Goal: Information Seeking & Learning: Check status

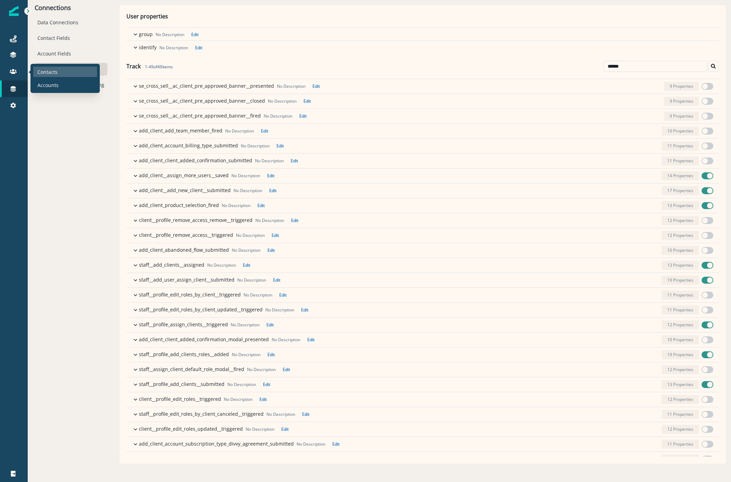
click at [43, 69] on p "Contacts" at bounding box center [47, 71] width 20 height 7
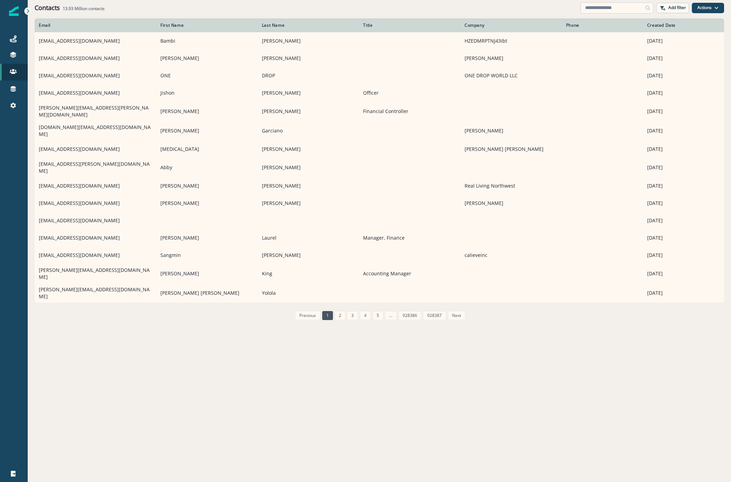
click at [596, 9] on input at bounding box center [617, 7] width 73 height 11
paste input "**********"
type input "**********"
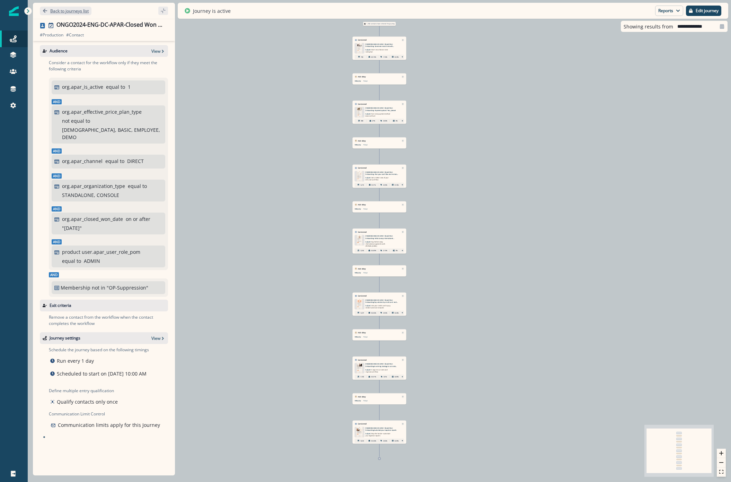
click at [64, 9] on p "Back to journeys list" at bounding box center [69, 11] width 38 height 6
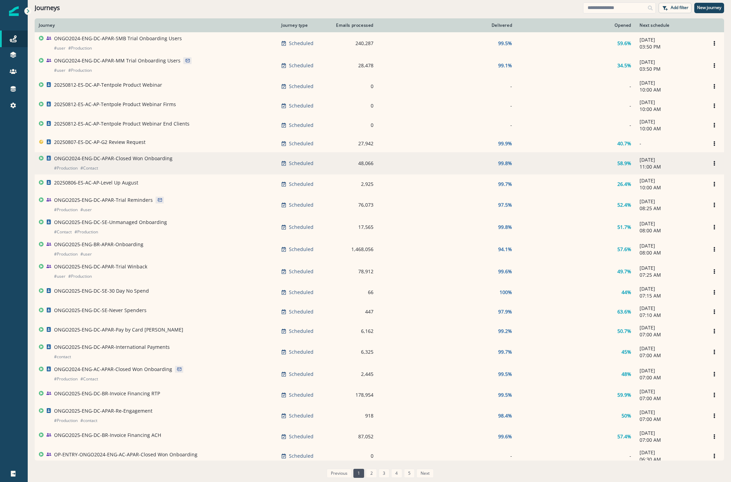
click at [117, 161] on p "ONGO2024-ENG-DC-APAR-Closed Won Onboarding" at bounding box center [113, 158] width 119 height 7
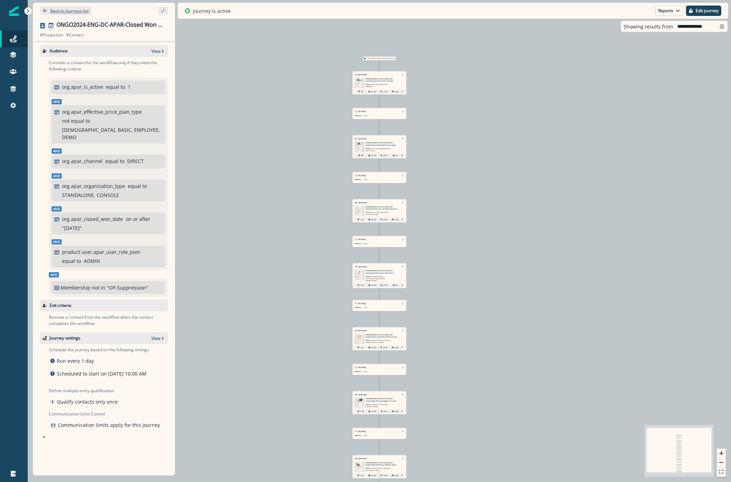
click at [54, 10] on p "Back to journeys list" at bounding box center [69, 11] width 38 height 6
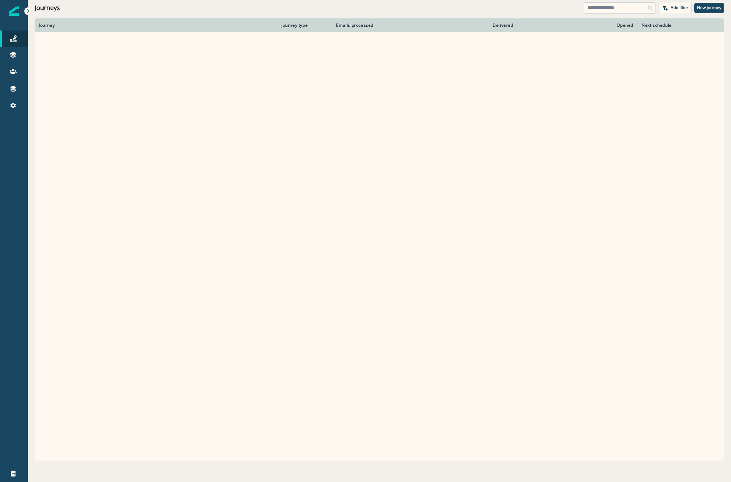
click at [632, 6] on input at bounding box center [619, 7] width 73 height 11
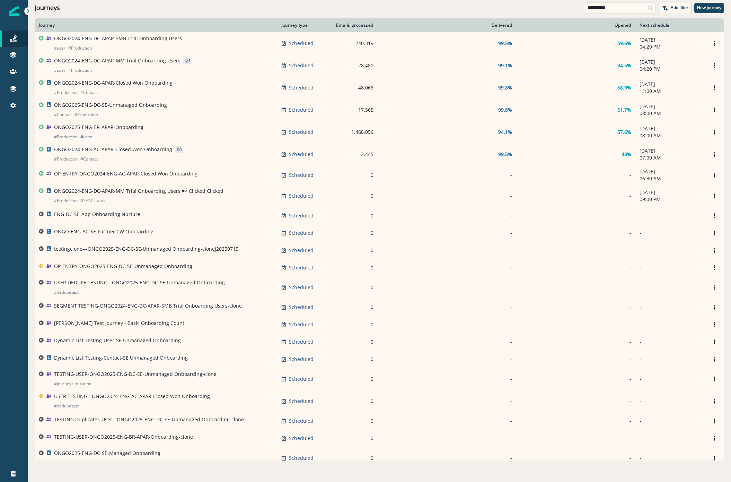
type input "**********"
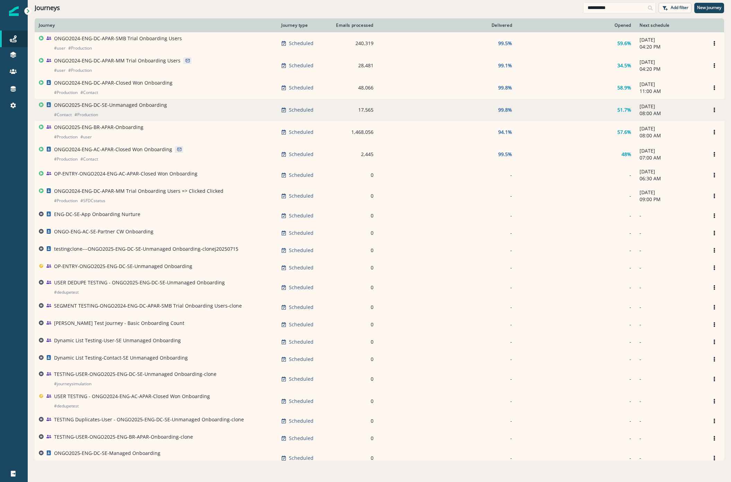
click at [142, 107] on p "ONGO2025-ENG-DC-SE-Unmanaged Onboarding" at bounding box center [110, 105] width 113 height 7
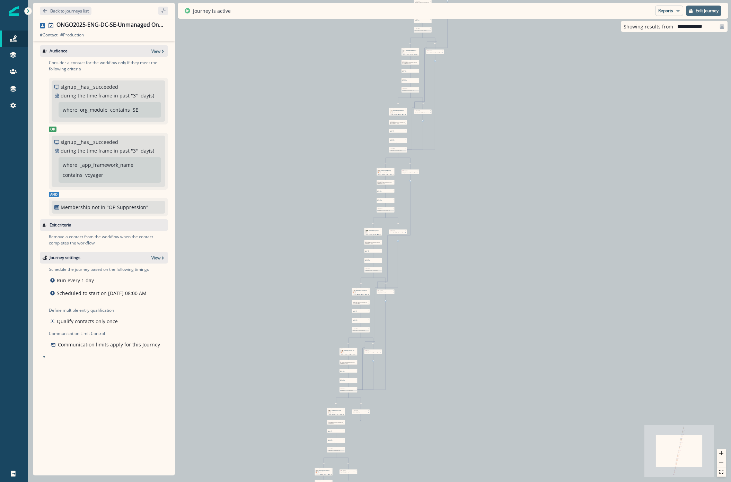
click at [687, 10] on button "Edit journey" at bounding box center [703, 11] width 35 height 10
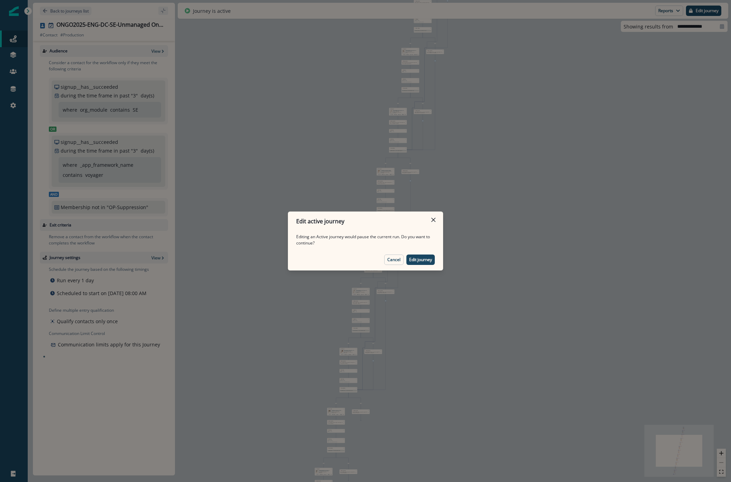
click at [400, 250] on footer "Cancel Edit journey" at bounding box center [365, 259] width 155 height 21
drag, startPoint x: 396, startPoint y: 261, endPoint x: 398, endPoint y: 254, distance: 6.7
click at [397, 261] on p "Cancel" at bounding box center [393, 259] width 13 height 5
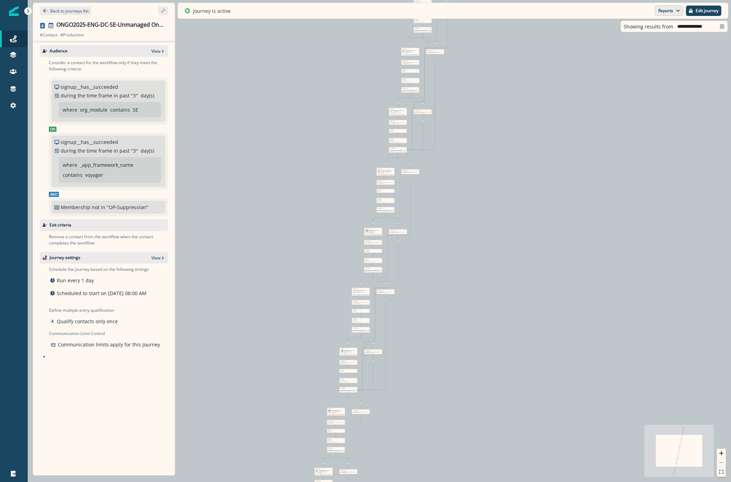
click at [668, 7] on button "Reports" at bounding box center [669, 11] width 28 height 10
click at [642, 30] on p "Email Report" at bounding box center [632, 28] width 34 height 8
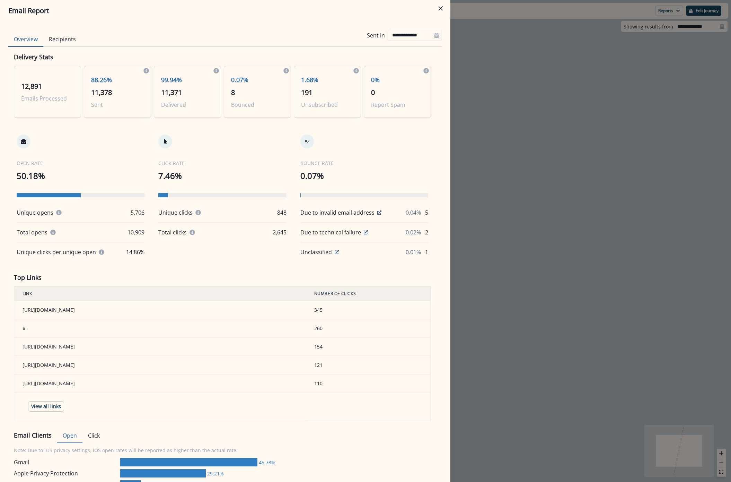
click at [151, 306] on td "[URL][DOMAIN_NAME]" at bounding box center [160, 310] width 292 height 18
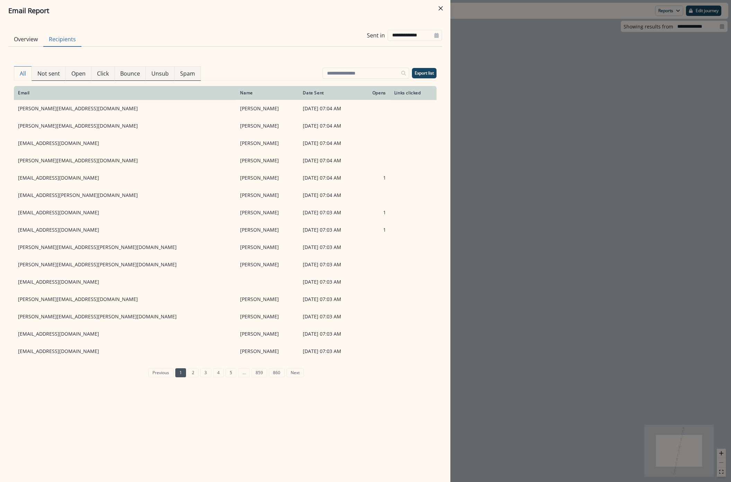
click at [71, 40] on button "Recipients" at bounding box center [62, 39] width 38 height 15
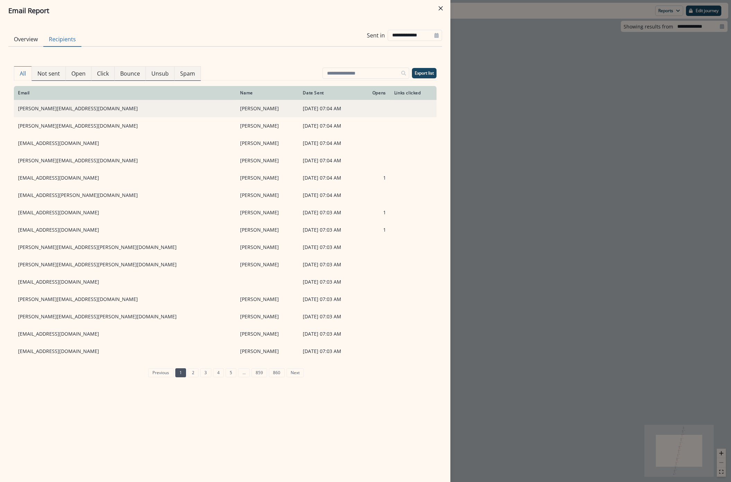
click at [41, 105] on td "[PERSON_NAME][EMAIL_ADDRESS][DOMAIN_NAME]" at bounding box center [125, 108] width 222 height 17
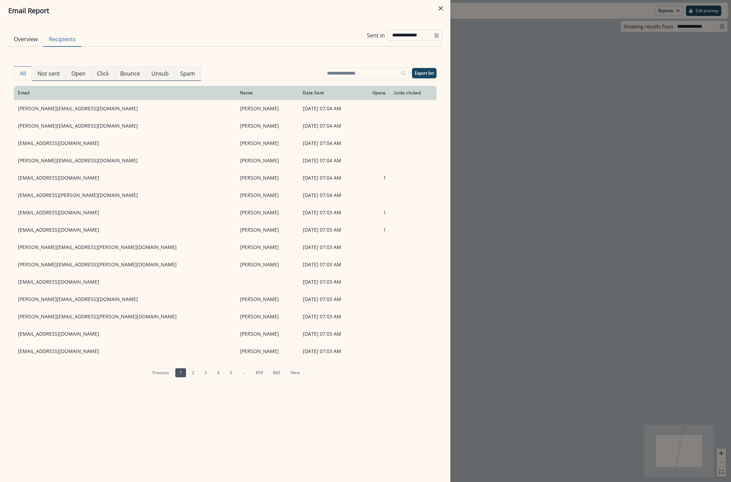
click at [399, 37] on input "**********" at bounding box center [415, 35] width 54 height 11
select select "*"
select select "****"
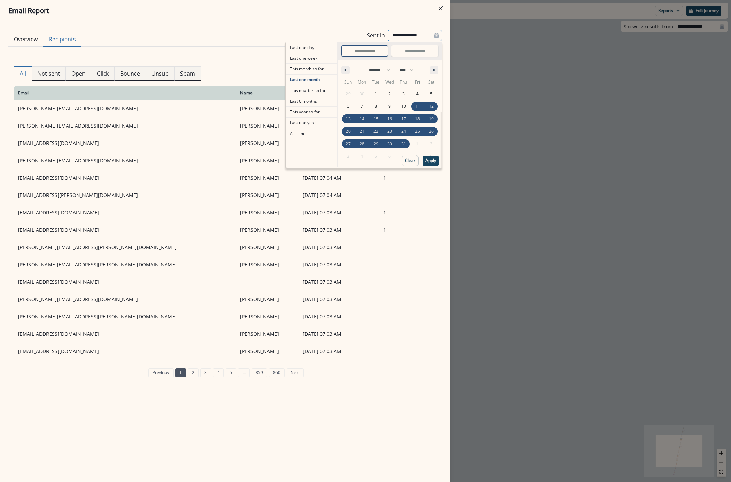
click at [158, 46] on div "**********" at bounding box center [225, 35] width 434 height 23
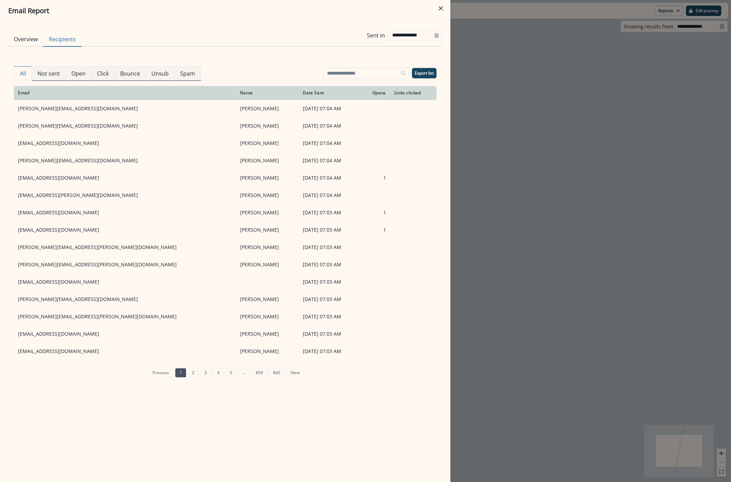
click at [23, 44] on button "Overview" at bounding box center [25, 39] width 35 height 15
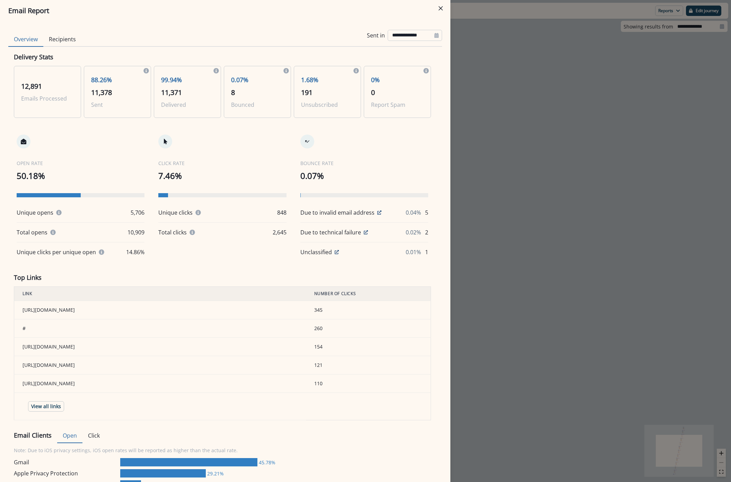
click at [393, 30] on input "**********" at bounding box center [415, 35] width 54 height 11
select select "*"
select select "****"
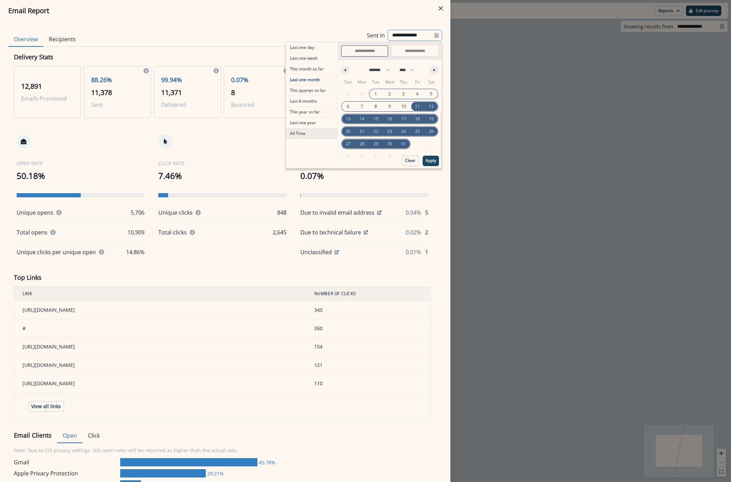
click at [299, 130] on span "All Time" at bounding box center [312, 133] width 52 height 10
type input "********"
type input "**********"
select select "**"
select select "****"
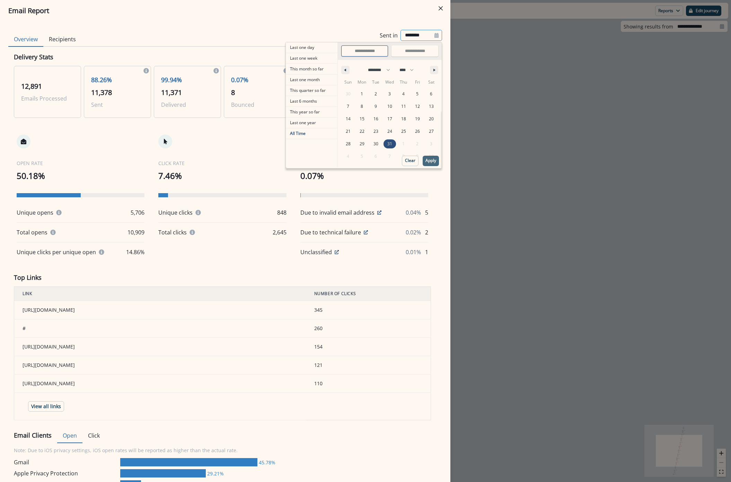
click at [428, 163] on p "Apply" at bounding box center [431, 160] width 11 height 5
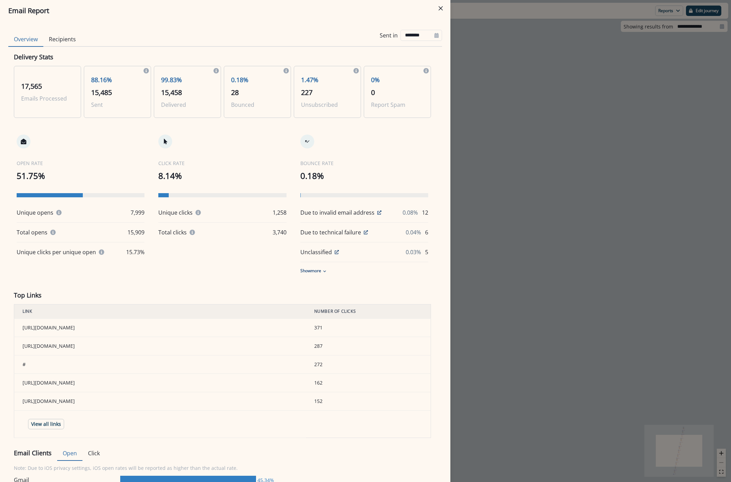
click at [53, 37] on button "Recipients" at bounding box center [62, 39] width 38 height 15
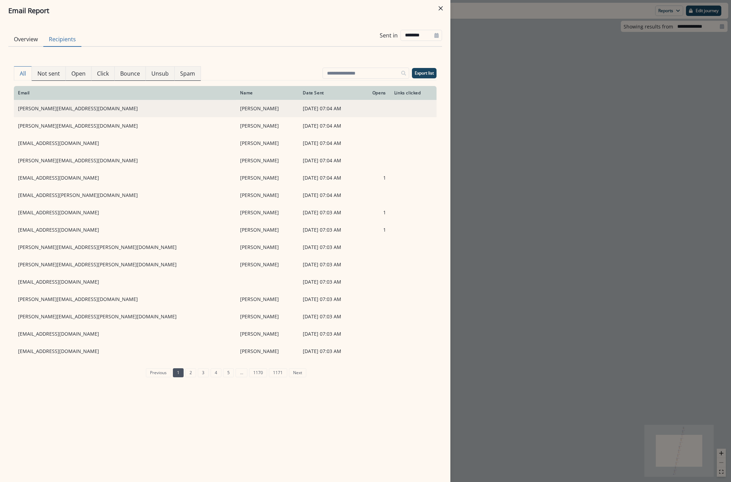
click at [51, 111] on td "[PERSON_NAME][EMAIL_ADDRESS][DOMAIN_NAME]" at bounding box center [125, 108] width 222 height 17
click at [50, 108] on td "[PERSON_NAME][EMAIL_ADDRESS][DOMAIN_NAME]" at bounding box center [125, 108] width 222 height 17
drag, startPoint x: 77, startPoint y: 109, endPoint x: 15, endPoint y: 107, distance: 62.7
click at [15, 107] on td "[PERSON_NAME][EMAIL_ADDRESS][DOMAIN_NAME]" at bounding box center [125, 108] width 222 height 17
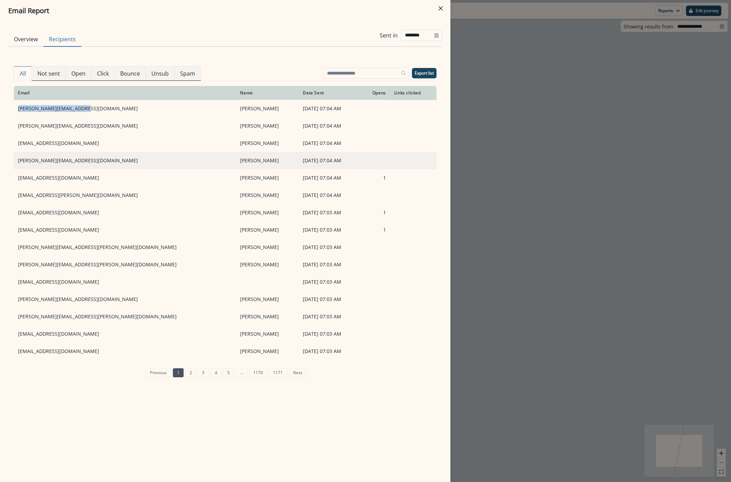
copy td "[PERSON_NAME][EMAIL_ADDRESS][DOMAIN_NAME]"
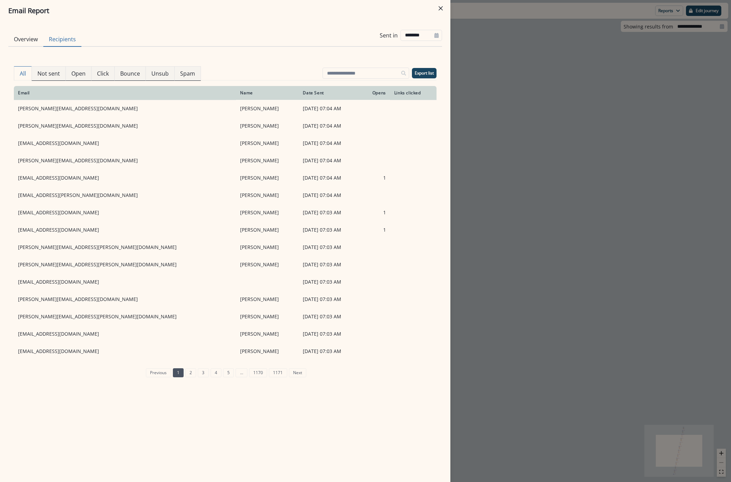
click at [562, 122] on div "Email Report Overview Recipients Sent in ******** Delivery Stats 17,565 Emails …" at bounding box center [365, 241] width 731 height 482
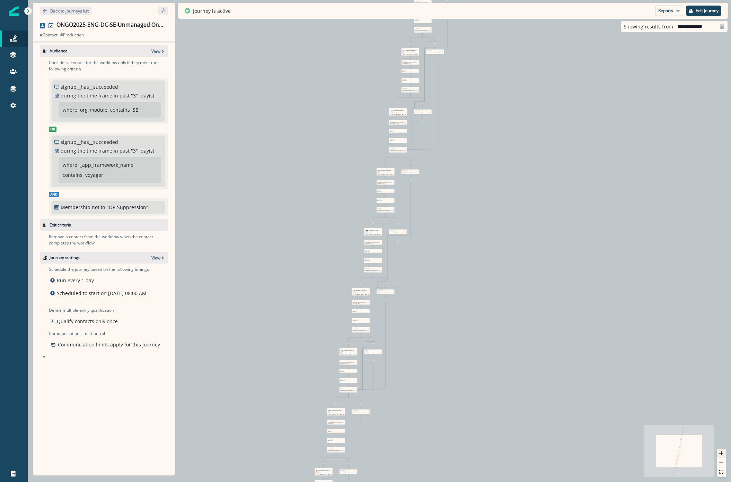
click at [724, 451] on button "zoom in" at bounding box center [721, 452] width 9 height 9
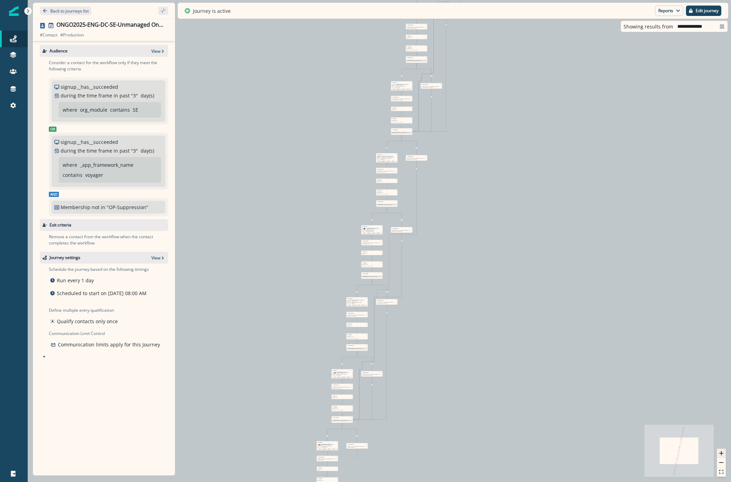
click at [724, 451] on button "zoom in" at bounding box center [721, 452] width 9 height 9
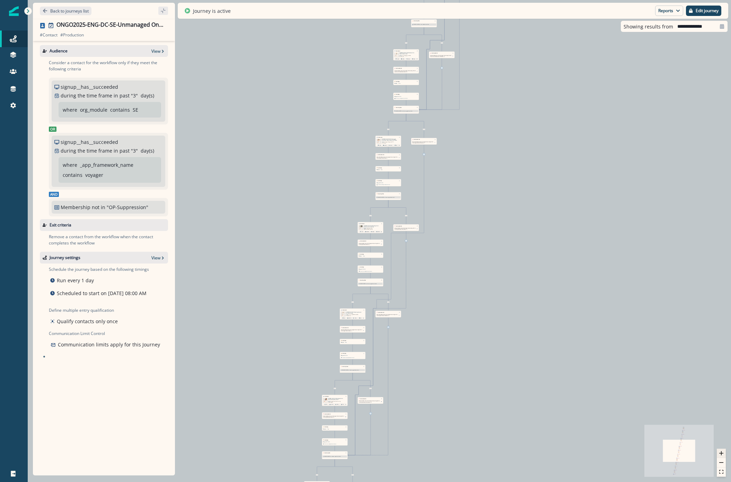
click at [724, 451] on button "zoom in" at bounding box center [721, 452] width 9 height 9
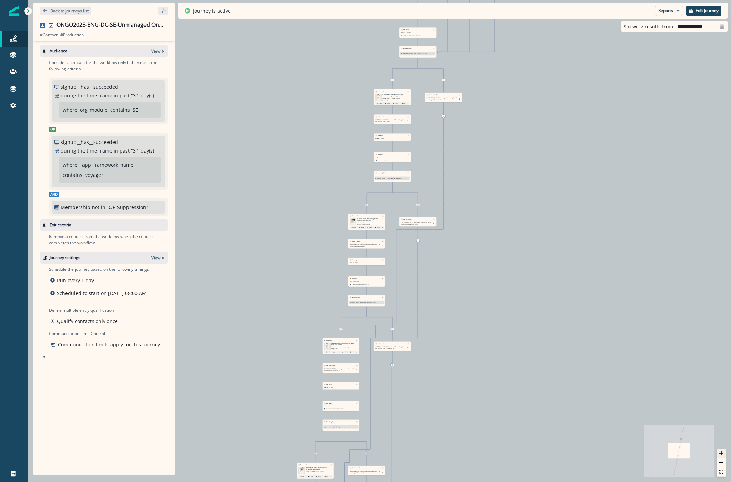
click at [724, 451] on button "zoom in" at bounding box center [721, 452] width 9 height 9
click at [724, 452] on button "zoom in" at bounding box center [721, 452] width 9 height 9
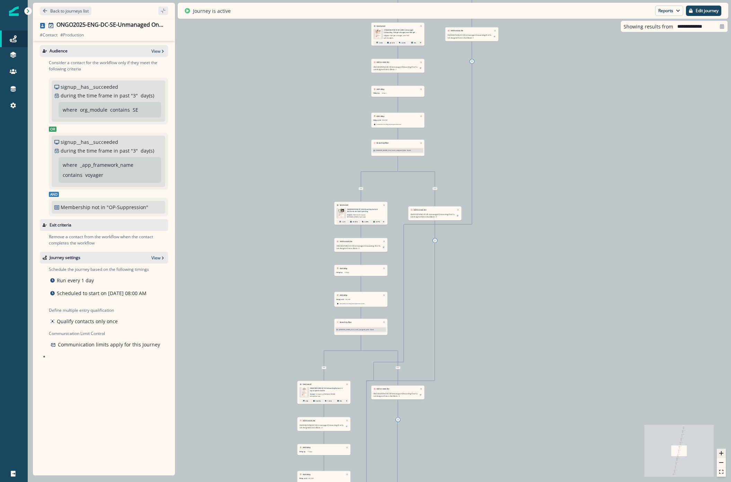
click at [724, 452] on button "zoom in" at bounding box center [721, 452] width 9 height 9
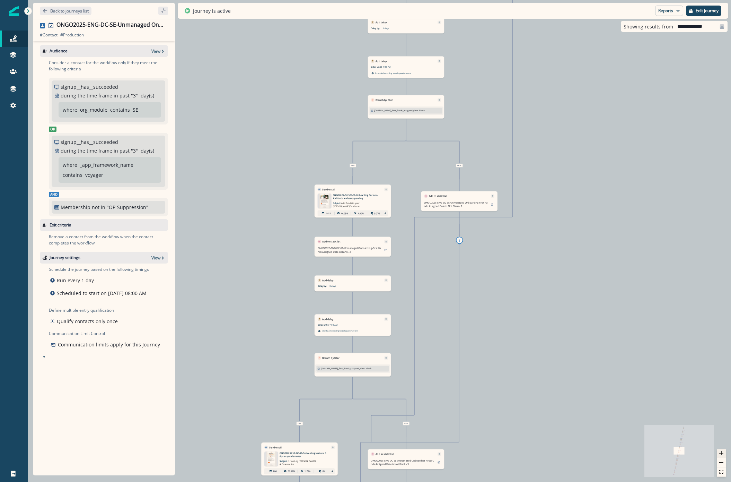
click at [725, 452] on button "zoom in" at bounding box center [721, 452] width 9 height 9
click at [727, 448] on div "0 contact has entered the journey Send email Email asset changed, journey repor…" at bounding box center [379, 241] width 703 height 482
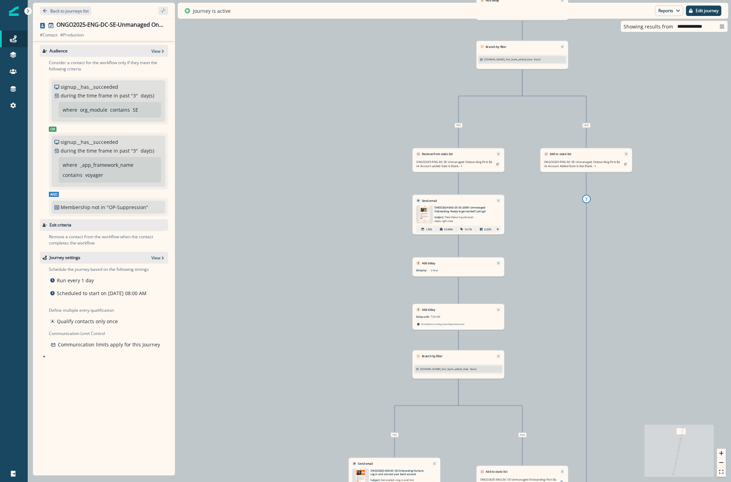
drag, startPoint x: 343, startPoint y: 158, endPoint x: 94, endPoint y: 474, distance: 402.9
click at [100, 471] on div "Back to journeys list ONGO2025-ENG-DC-SE-Unmanaged Onboarding # Contact # Produ…" at bounding box center [379, 241] width 703 height 482
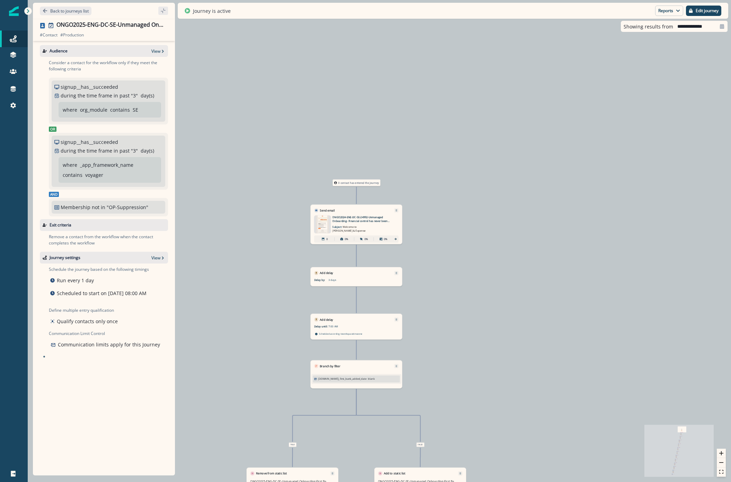
drag, startPoint x: 668, startPoint y: 110, endPoint x: 536, endPoint y: 413, distance: 330.7
click at [536, 413] on div "0 contact has entered the journey Send email Email asset changed, journey repor…" at bounding box center [379, 241] width 703 height 482
click at [722, 457] on button "zoom in" at bounding box center [721, 452] width 9 height 9
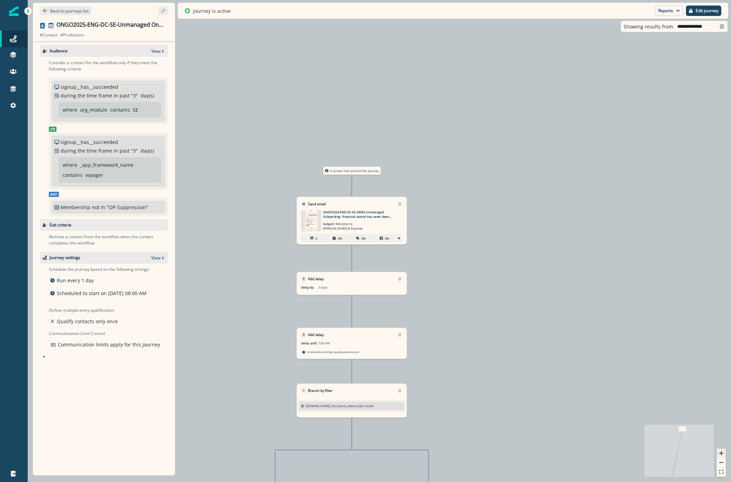
click at [722, 457] on button "zoom in" at bounding box center [721, 452] width 9 height 9
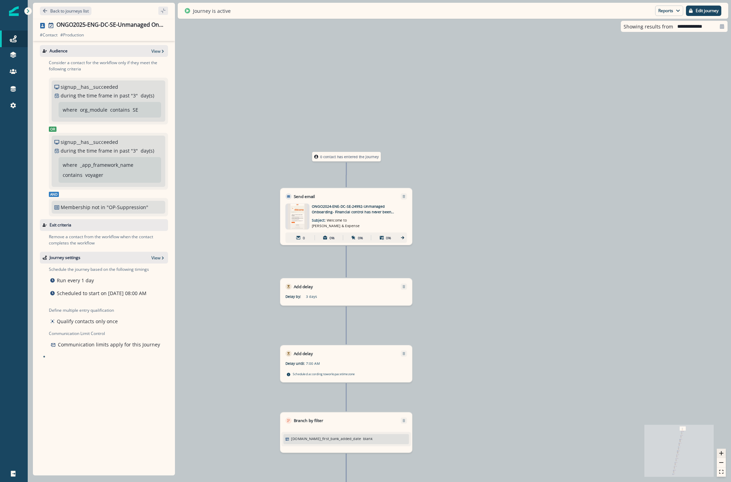
click at [721, 457] on button "zoom in" at bounding box center [721, 452] width 9 height 9
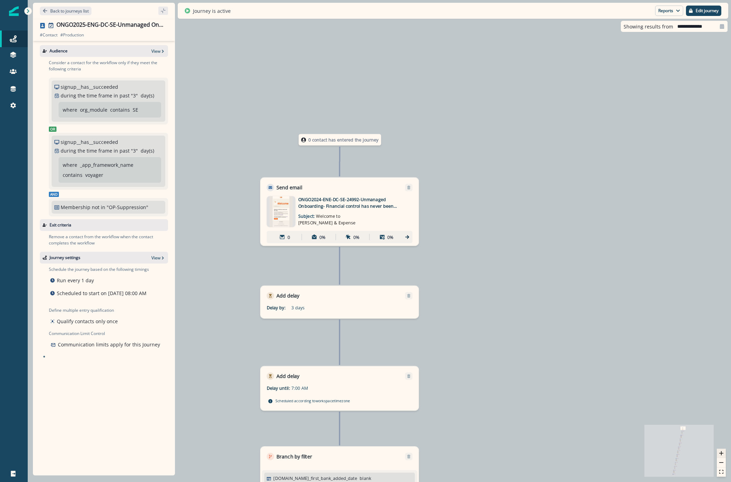
click at [721, 457] on button "zoom in" at bounding box center [721, 452] width 9 height 9
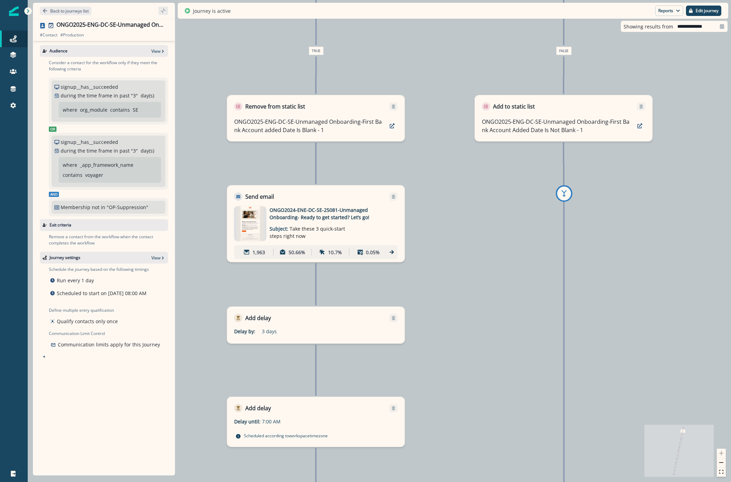
drag, startPoint x: 448, startPoint y: 304, endPoint x: 507, endPoint y: 272, distance: 67.2
click at [507, 272] on div "0 contact has entered the journey Send email Email asset changed, journey repor…" at bounding box center [379, 241] width 703 height 482
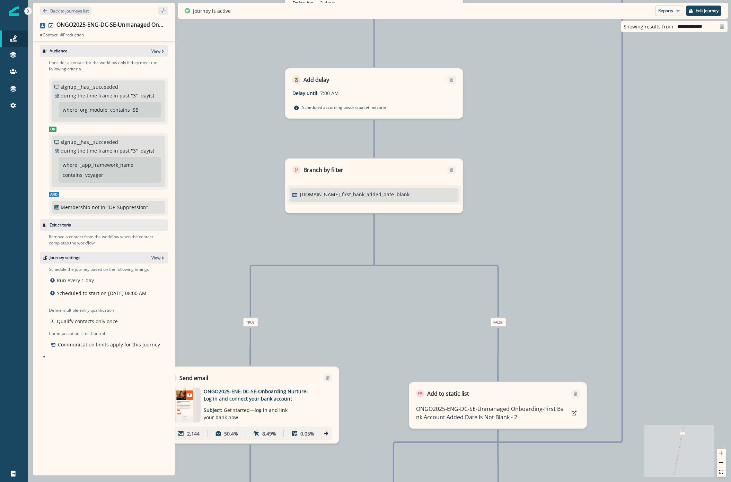
drag, startPoint x: 367, startPoint y: 330, endPoint x: 383, endPoint y: 321, distance: 17.7
click at [383, 321] on div "0 contact has entered the journey Send email Email asset changed, journey repor…" at bounding box center [379, 241] width 703 height 482
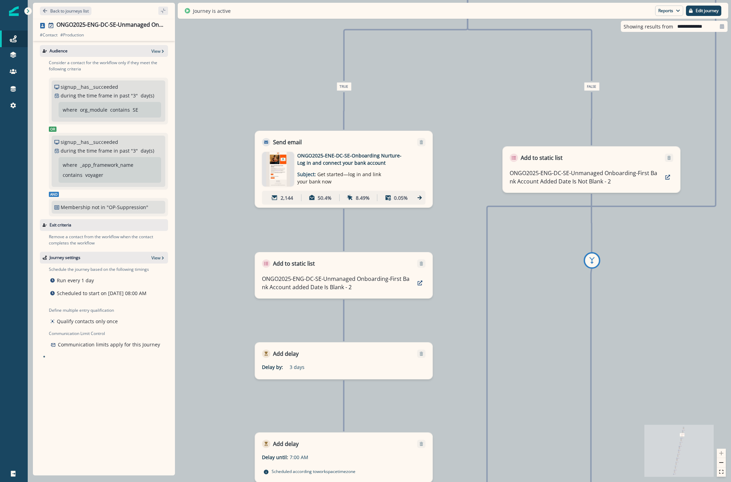
drag, startPoint x: 326, startPoint y: 373, endPoint x: 419, endPoint y: 286, distance: 127.5
click at [421, 306] on div "0 contact has entered the journey Send email Email asset changed, journey repor…" at bounding box center [379, 241] width 703 height 482
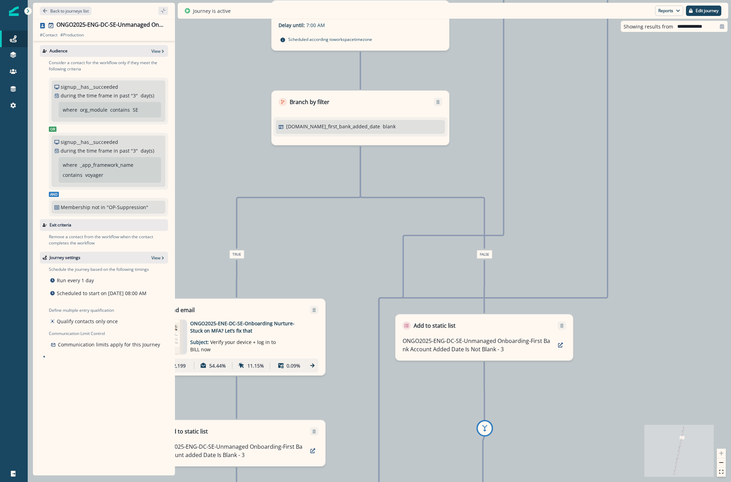
drag, startPoint x: 362, startPoint y: 298, endPoint x: 392, endPoint y: 257, distance: 49.9
click at [391, 261] on div "0 contact has entered the journey Send email Email asset changed, journey repor…" at bounding box center [379, 241] width 703 height 482
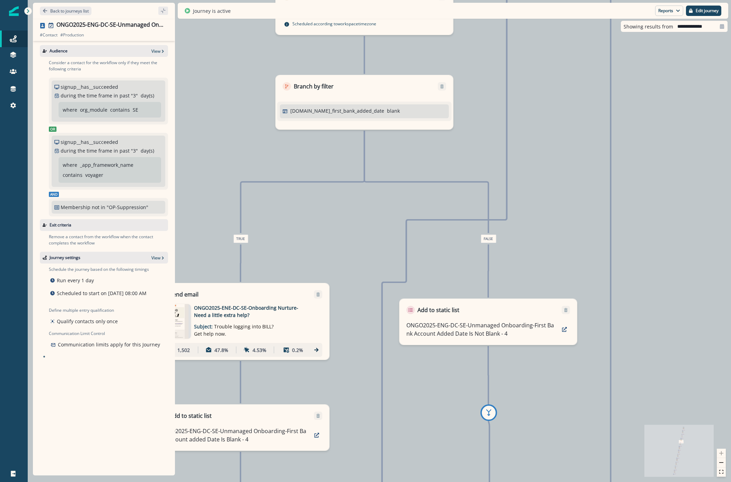
drag, startPoint x: 288, startPoint y: 327, endPoint x: 460, endPoint y: 232, distance: 196.2
click at [460, 232] on div "0 contact has entered the journey Send email Email asset changed, journey repor…" at bounding box center [379, 241] width 703 height 482
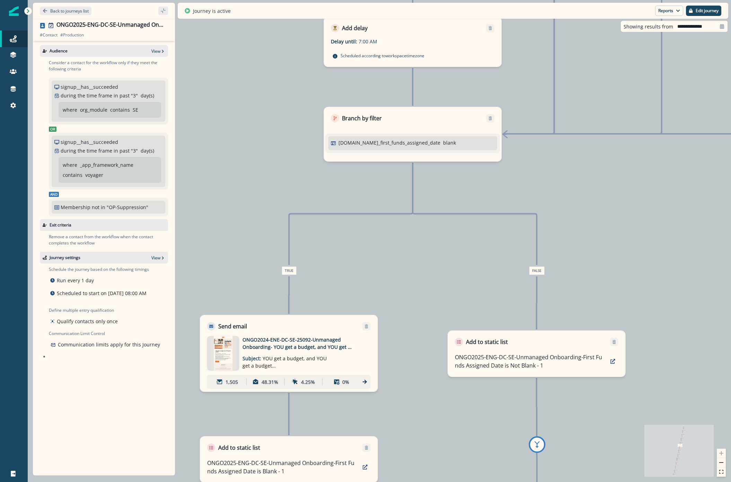
drag, startPoint x: 362, startPoint y: 235, endPoint x: 462, endPoint y: 223, distance: 100.2
click at [462, 223] on div "0 contact has entered the journey Send email Email asset changed, journey repor…" at bounding box center [379, 241] width 703 height 482
click at [727, 456] on div "0 contact has entered the journey Send email Email asset changed, journey repor…" at bounding box center [379, 241] width 703 height 482
click at [726, 456] on div "0 contact has entered the journey Send email Email asset changed, journey repor…" at bounding box center [379, 241] width 703 height 482
click at [719, 453] on div at bounding box center [721, 462] width 9 height 28
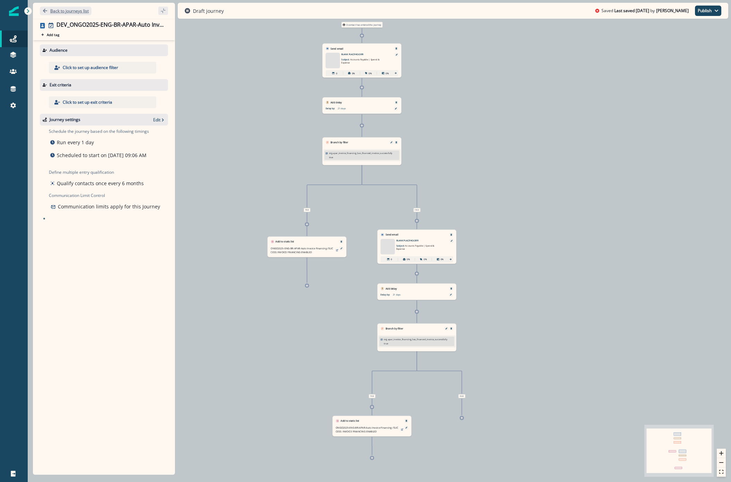
click at [74, 12] on p "Back to journeys list" at bounding box center [69, 11] width 38 height 6
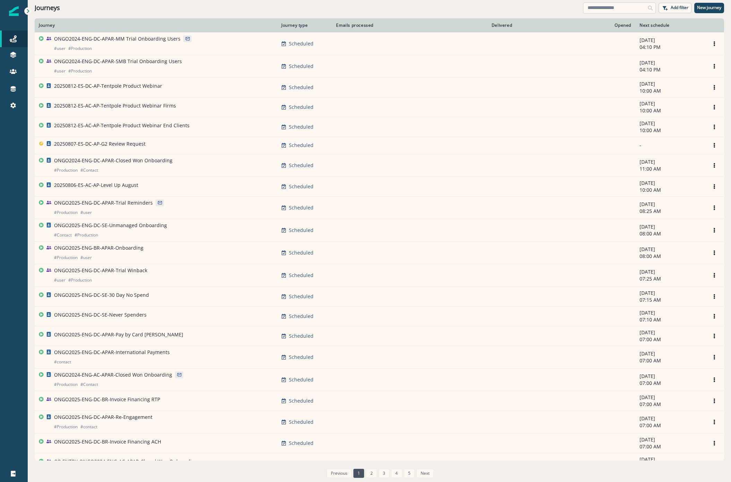
click at [622, 10] on input at bounding box center [619, 7] width 73 height 11
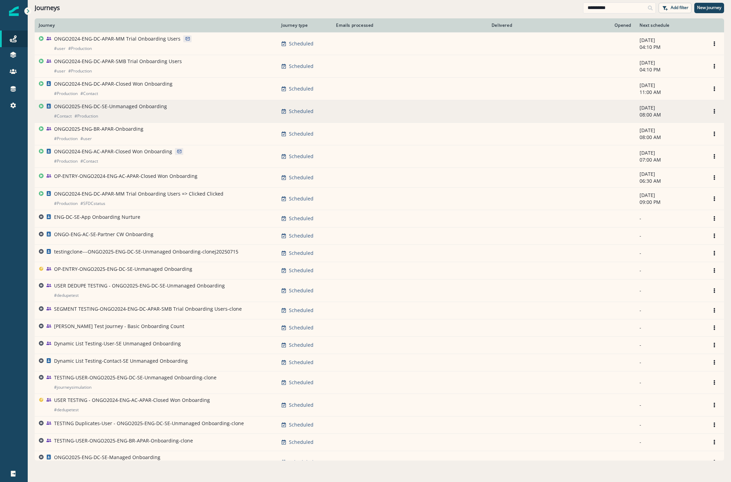
type input "**********"
click at [111, 103] on p "ONGO2025-ENG-DC-SE-Unmanaged Onboarding" at bounding box center [110, 106] width 113 height 7
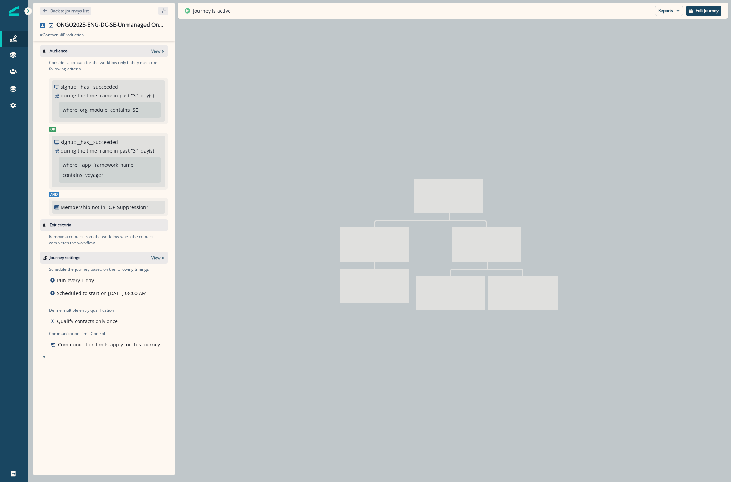
click at [663, 12] on button "Reports" at bounding box center [669, 11] width 28 height 10
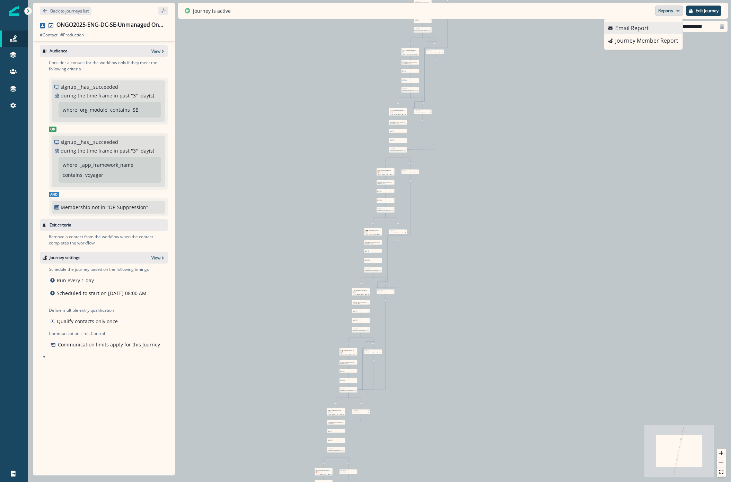
click at [635, 27] on p "Email Report" at bounding box center [632, 28] width 34 height 8
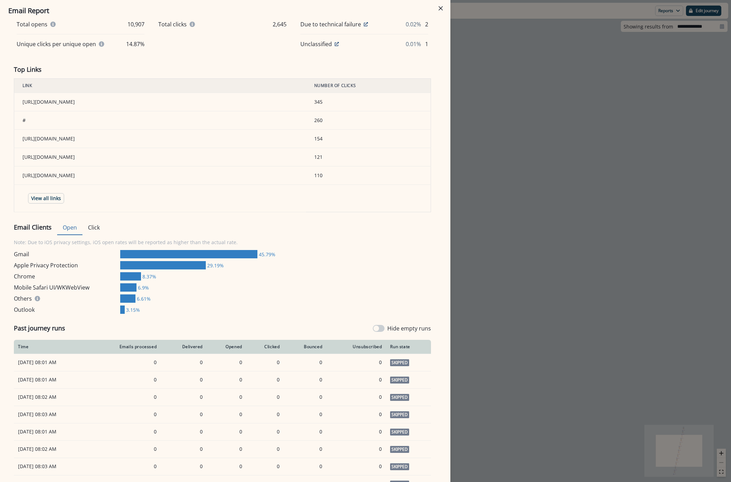
scroll to position [409, 0]
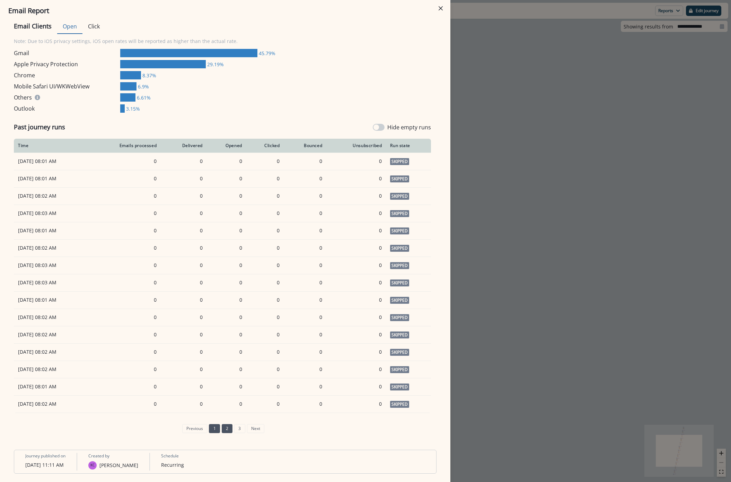
click at [222, 428] on link "2" at bounding box center [227, 428] width 11 height 9
click at [235, 431] on link "3" at bounding box center [239, 428] width 11 height 9
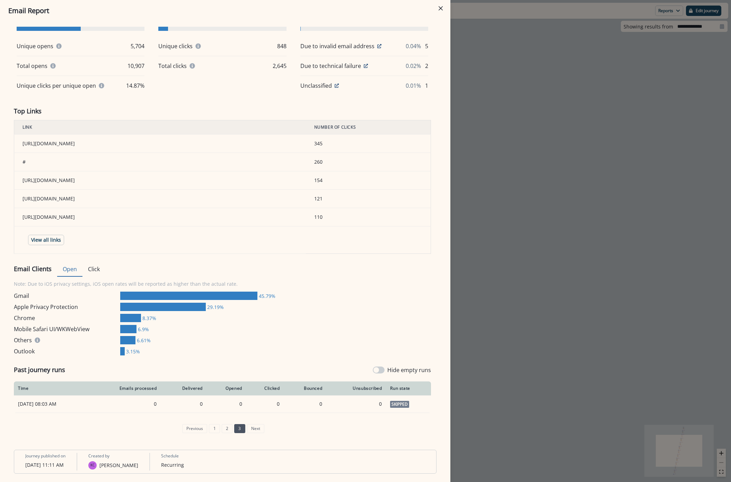
scroll to position [166, 0]
click at [222, 431] on link "2" at bounding box center [227, 428] width 11 height 9
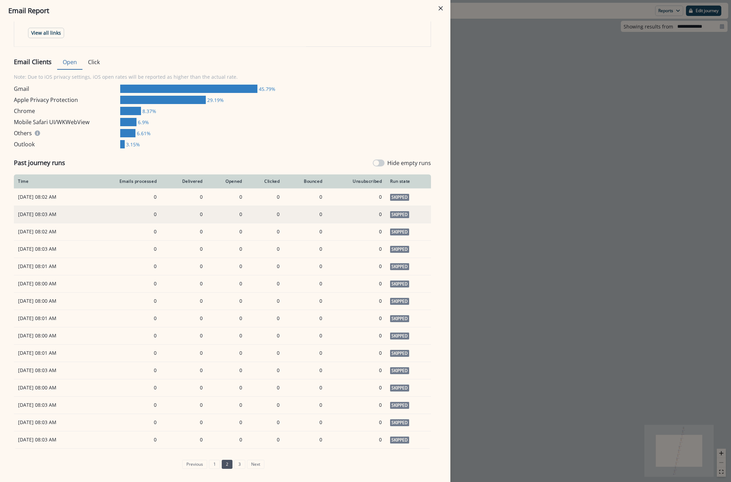
scroll to position [374, 0]
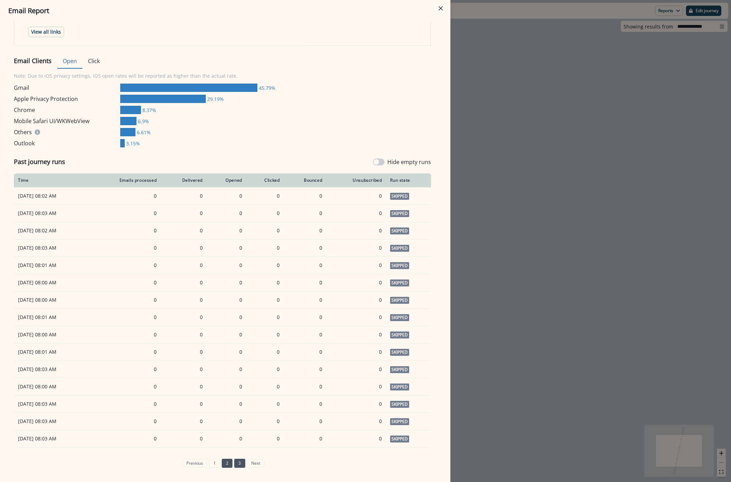
click at [235, 462] on link "3" at bounding box center [239, 462] width 11 height 9
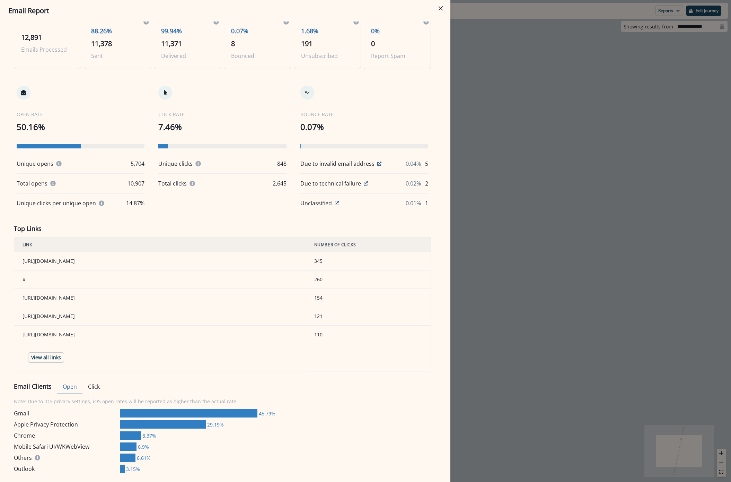
scroll to position [0, 0]
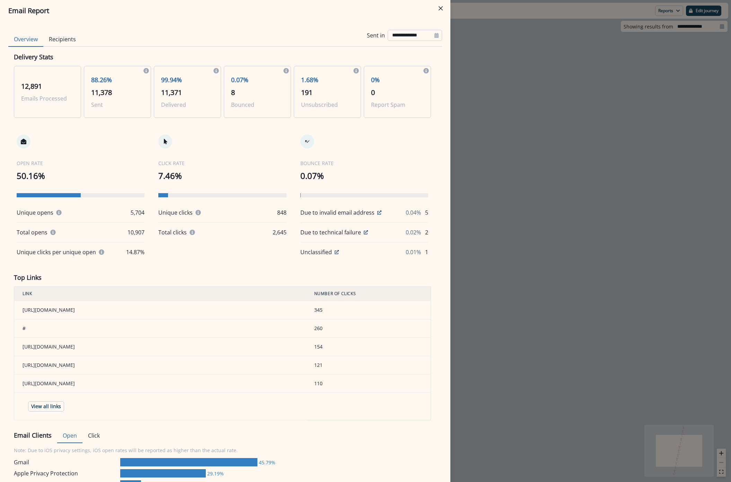
click at [402, 38] on input "**********" at bounding box center [415, 35] width 54 height 11
select select "*"
select select "****"
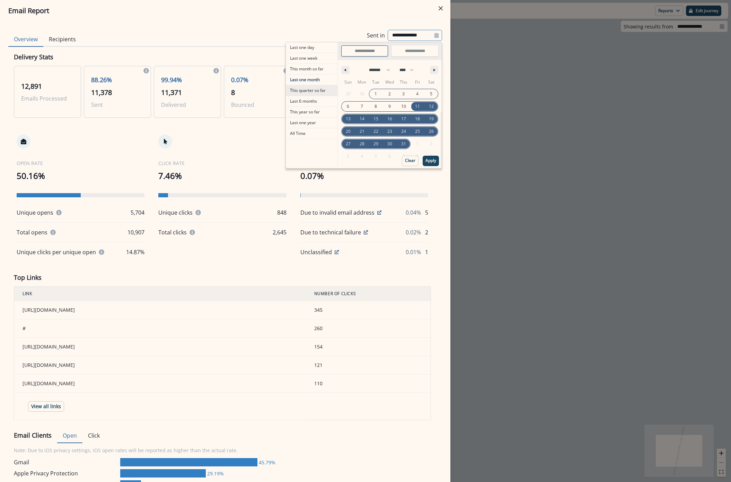
click at [309, 94] on span "This quarter so far" at bounding box center [312, 90] width 52 height 10
type input "**********"
click at [426, 162] on p "Apply" at bounding box center [431, 160] width 11 height 5
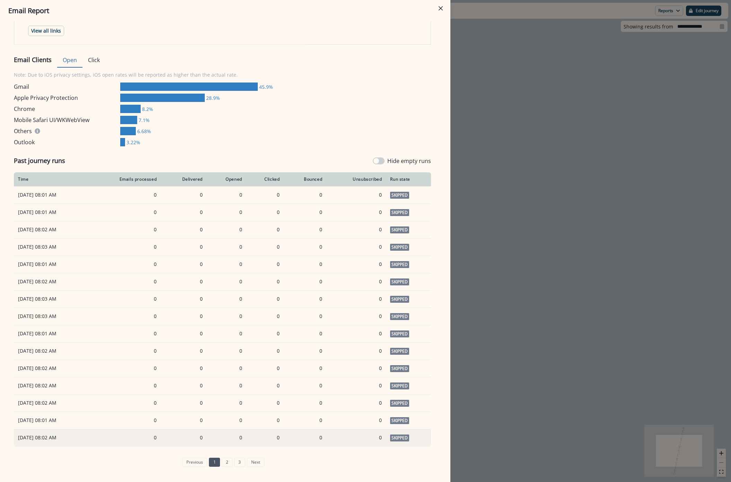
scroll to position [427, 0]
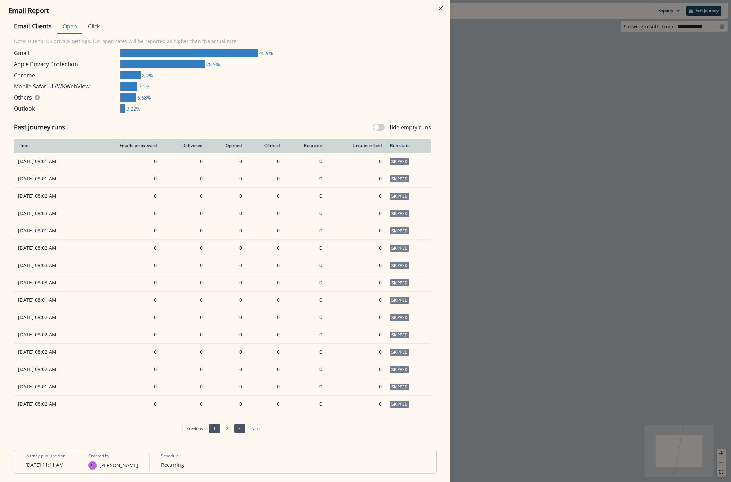
click at [237, 429] on link "3" at bounding box center [239, 428] width 11 height 9
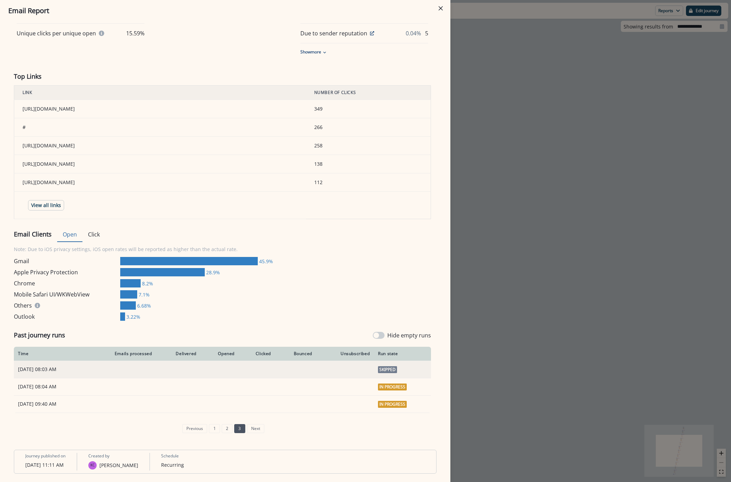
scroll to position [219, 0]
